Goal: Information Seeking & Learning: Check status

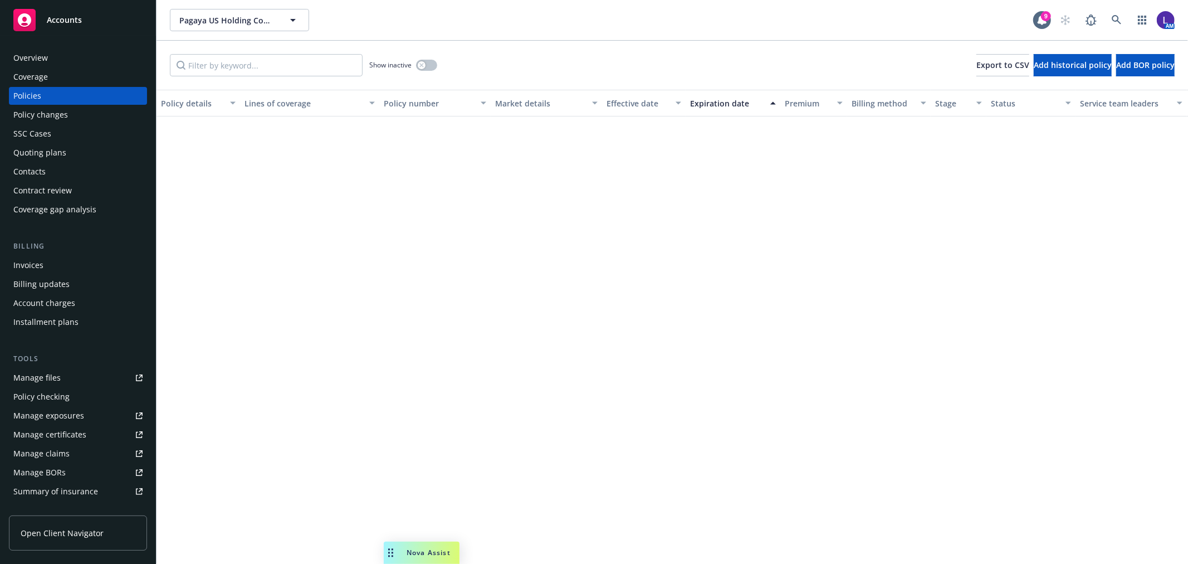
scroll to position [557, 0]
